Goal: Transaction & Acquisition: Purchase product/service

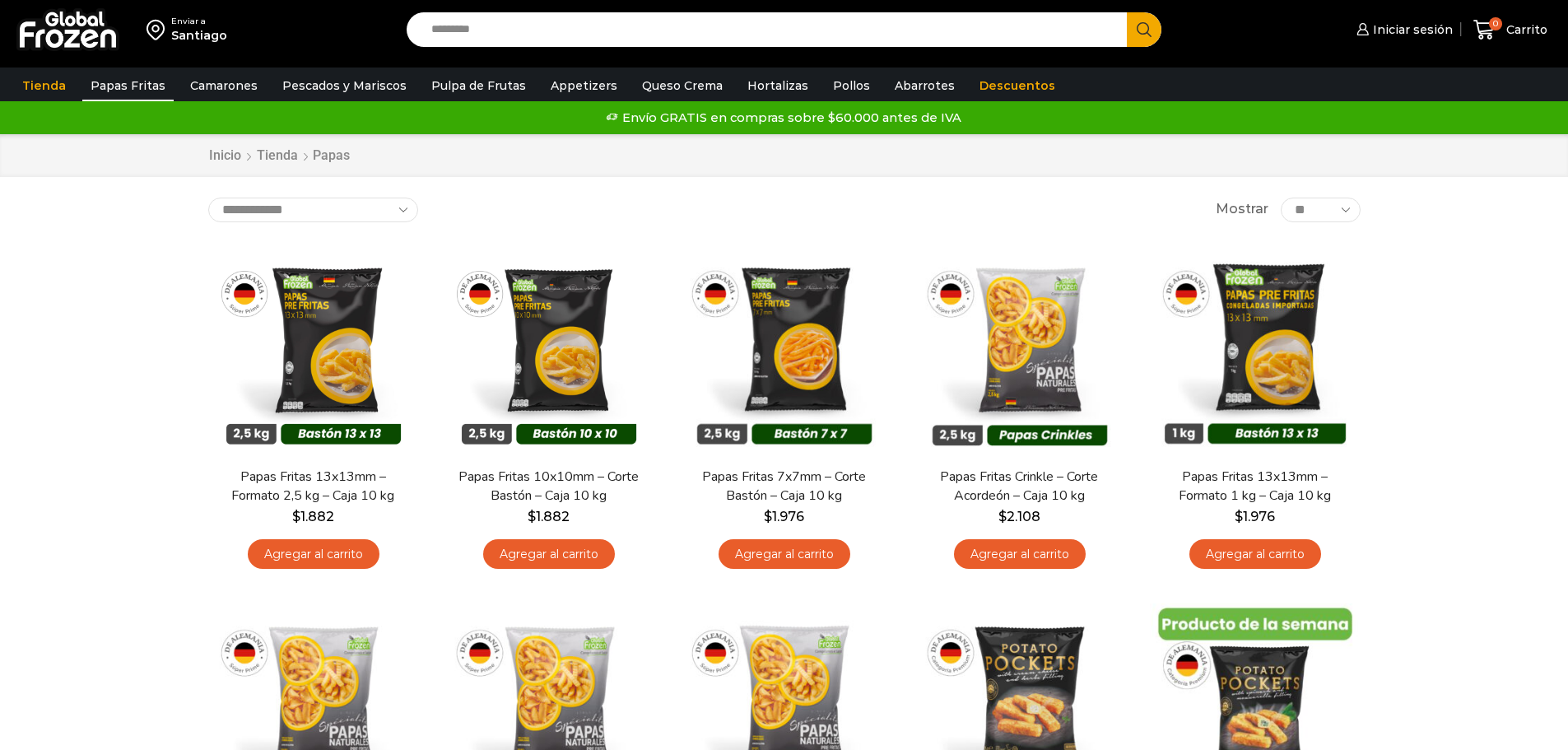
click at [467, 35] on input "Search input" at bounding box center [772, 30] width 697 height 35
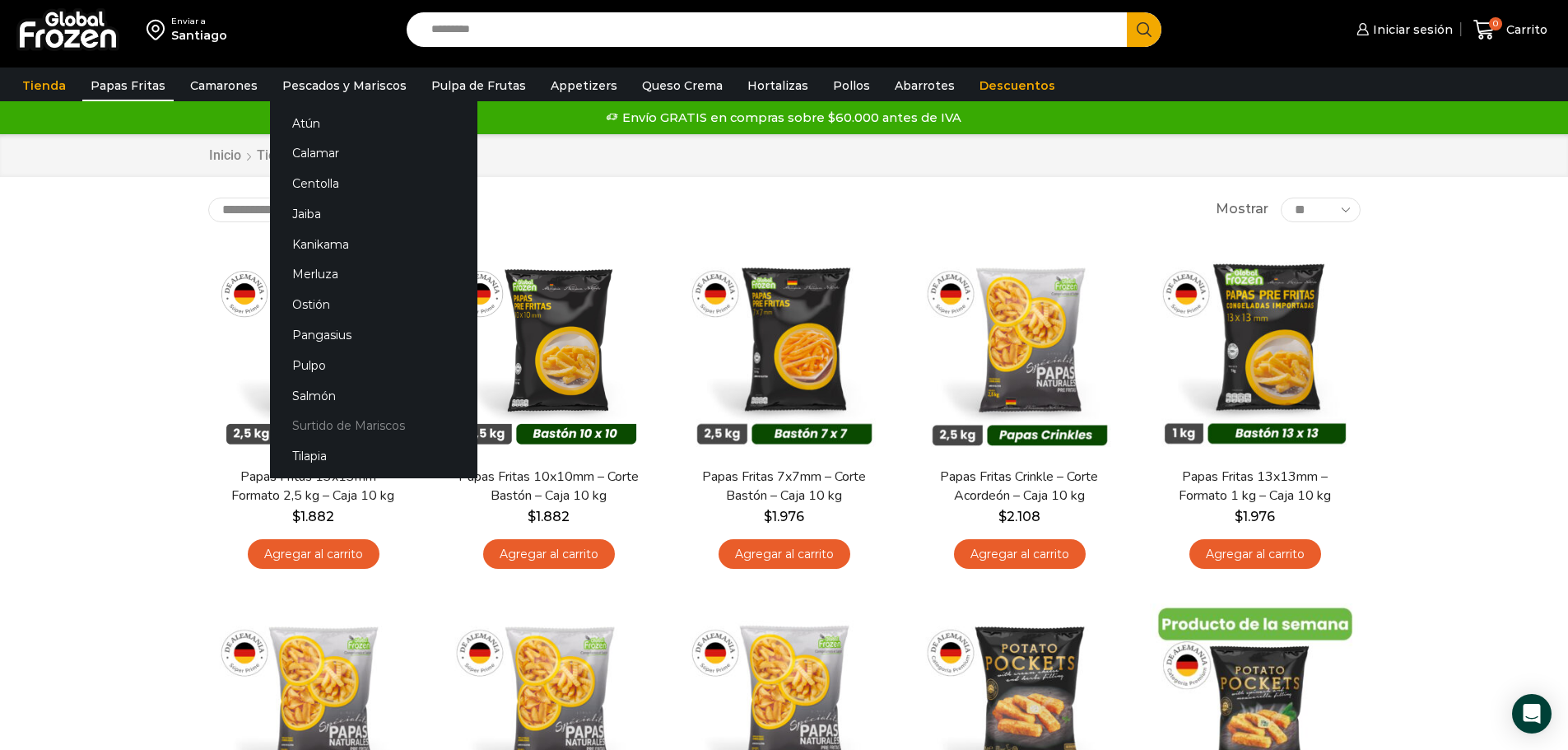
click at [338, 428] on link "Surtido de Mariscos" at bounding box center [374, 426] width 208 height 30
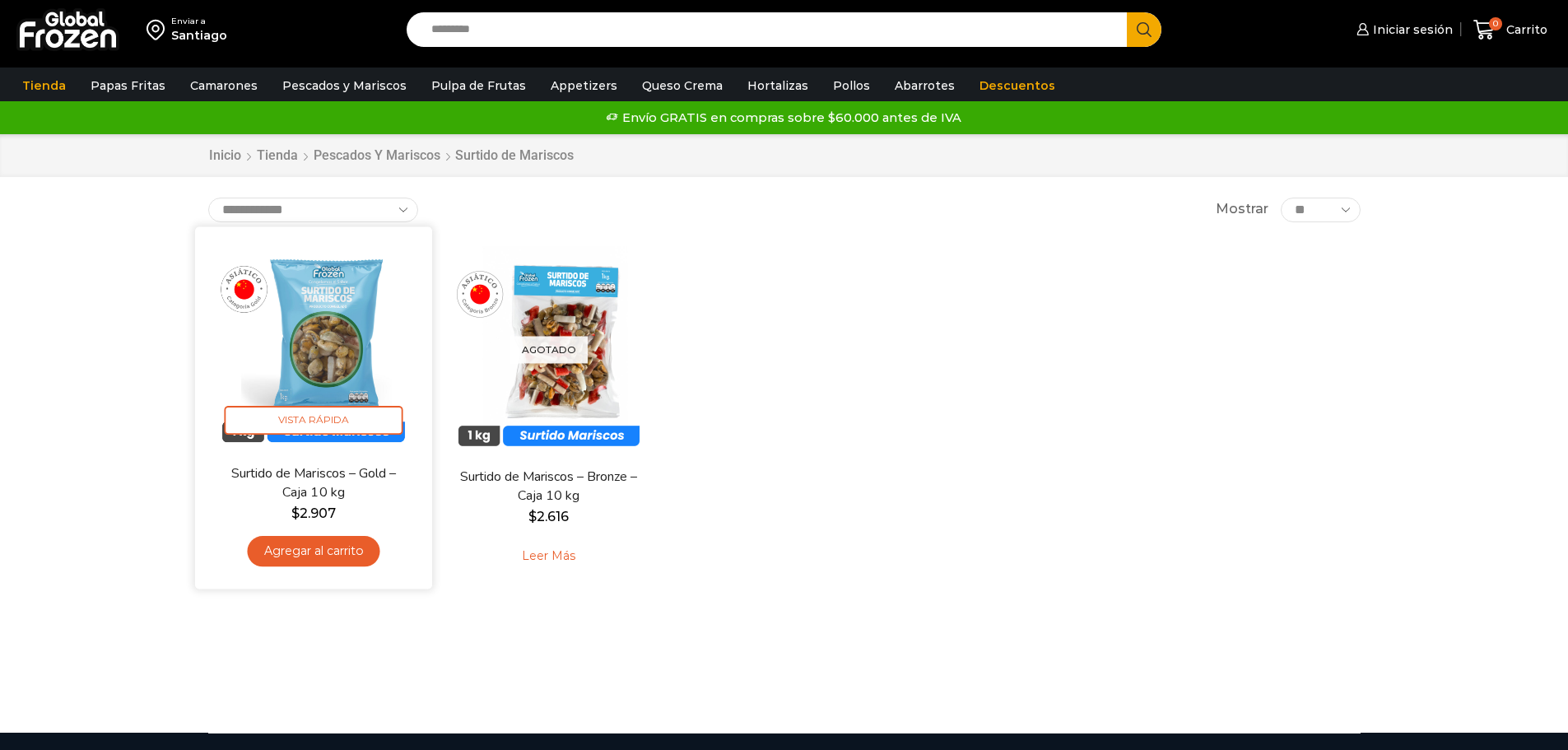
click at [317, 350] on img at bounding box center [313, 345] width 212 height 212
